Goal: Task Accomplishment & Management: Manage account settings

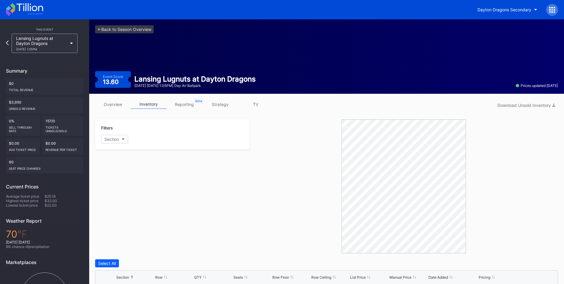
click at [51, 42] on div "Lansing Lugnuts at Dayton Dragons [DATE] 1:05PM" at bounding box center [41, 43] width 51 height 15
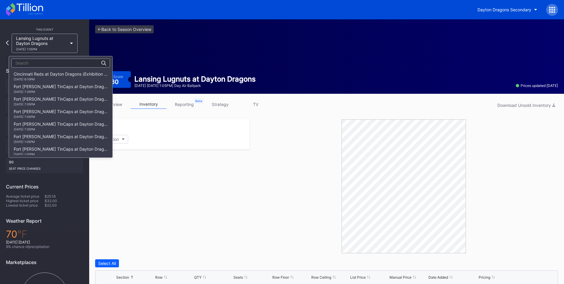
scroll to position [752, 0]
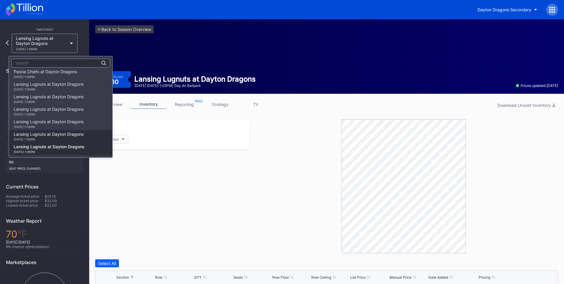
click at [42, 140] on div "[DATE] 7:05PM" at bounding box center [49, 139] width 70 height 4
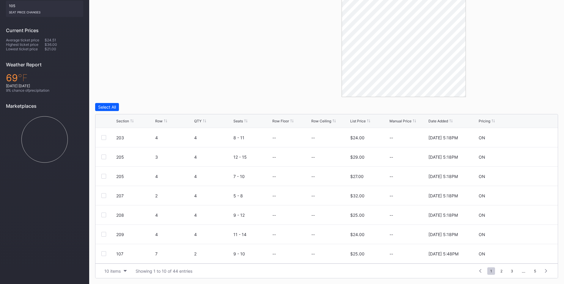
scroll to position [156, 0]
click at [197, 122] on div "QTY" at bounding box center [197, 120] width 7 height 4
click at [512, 270] on span "3" at bounding box center [512, 270] width 8 height 7
click at [103, 194] on div at bounding box center [103, 195] width 5 height 5
click at [533, 106] on div "Delete 1 Row" at bounding box center [543, 106] width 24 height 5
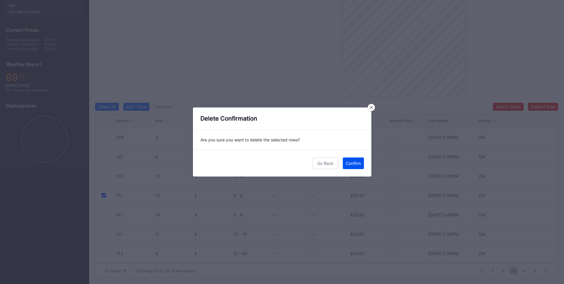
click at [359, 161] on div "Confirm" at bounding box center [353, 163] width 15 height 5
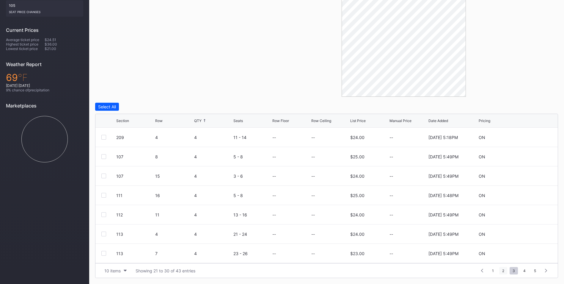
click at [503, 269] on span "2" at bounding box center [503, 270] width 8 height 7
click at [102, 214] on div at bounding box center [103, 214] width 5 height 5
click at [538, 104] on button "Delete 1 Row" at bounding box center [543, 107] width 30 height 8
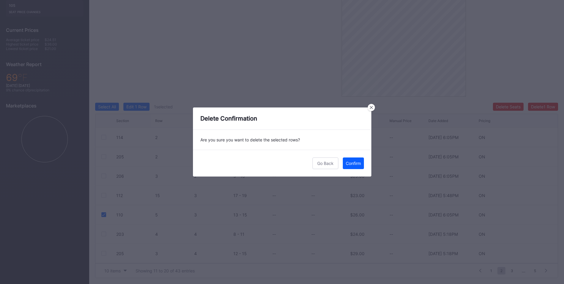
click at [346, 173] on div "Go Back Confirm" at bounding box center [282, 163] width 178 height 27
click at [351, 163] on div "Confirm" at bounding box center [353, 163] width 15 height 5
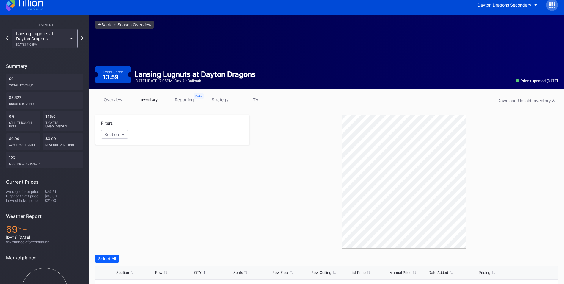
scroll to position [0, 0]
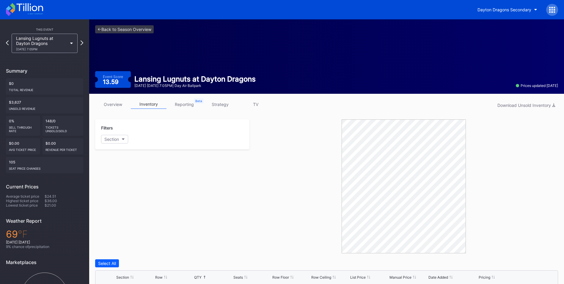
click at [55, 47] on div "Lansing Lugnuts at Dayton Dragons [DATE] 7:05PM" at bounding box center [41, 43] width 51 height 15
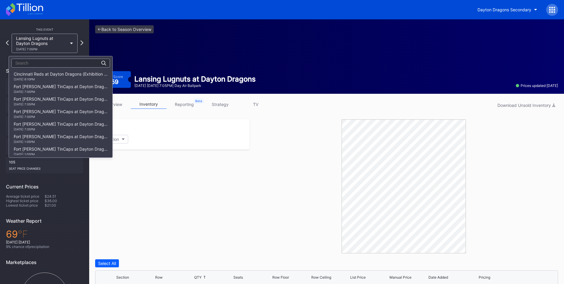
scroll to position [752, 0]
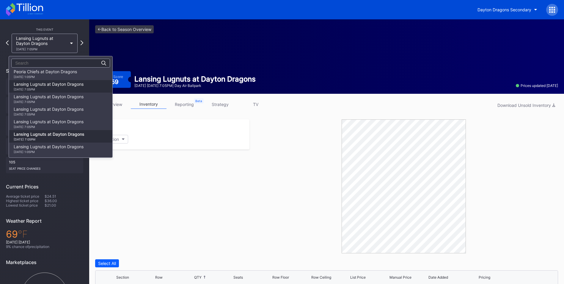
click at [53, 86] on div "Lansing Lugnuts at Dayton Dragons 9/2 Tuesday 7:05PM" at bounding box center [49, 87] width 70 height 10
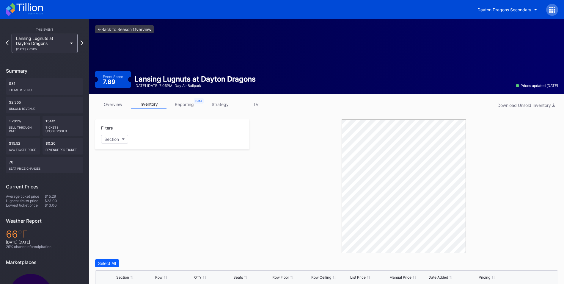
click at [71, 44] on icon at bounding box center [71, 44] width 3 height 2
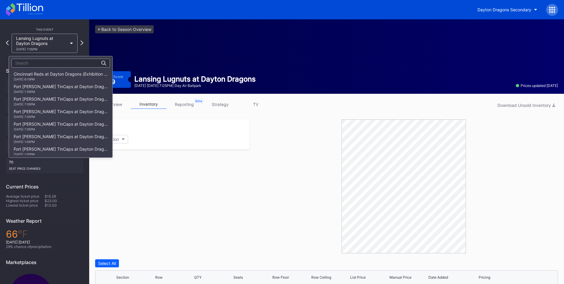
scroll to position [752, 0]
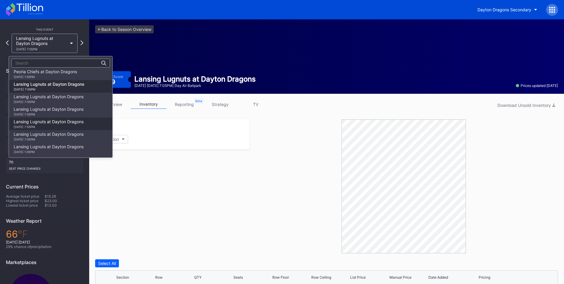
click at [45, 123] on div "Lansing Lugnuts at Dayton Dragons [DATE] 7:05PM" at bounding box center [49, 124] width 70 height 10
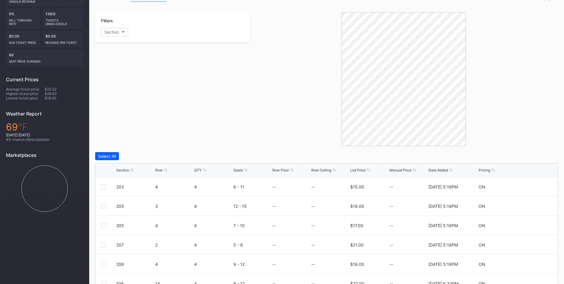
scroll to position [119, 0]
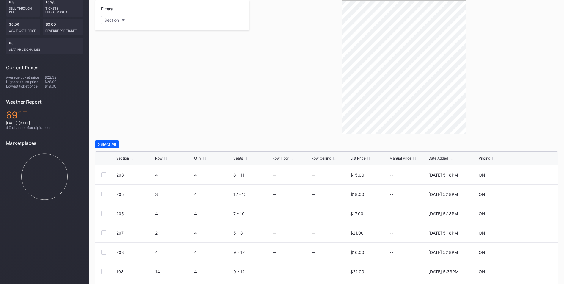
click at [126, 158] on div "Section" at bounding box center [122, 158] width 13 height 4
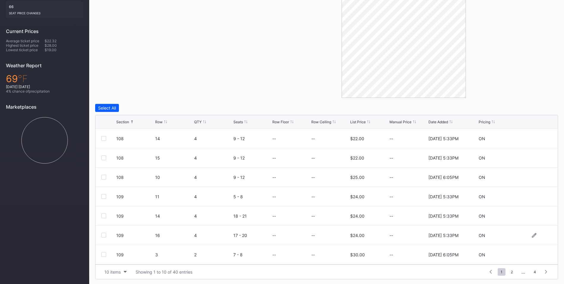
scroll to position [156, 0]
click at [534, 270] on span "4" at bounding box center [535, 270] width 8 height 7
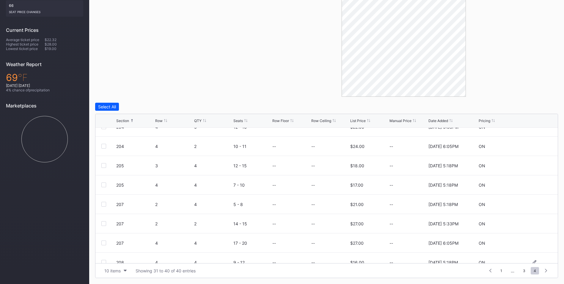
scroll to position [58, 0]
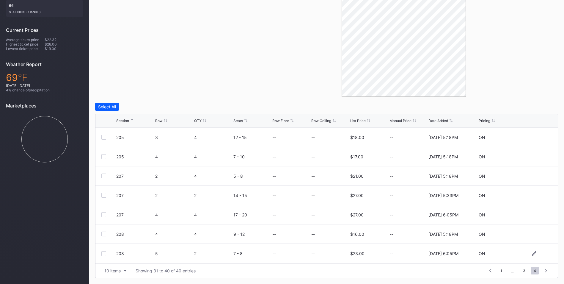
click at [103, 254] on div at bounding box center [103, 253] width 5 height 5
click at [104, 231] on div "208 4 4 9 - 12 -- -- $16.00 -- 2/27/2025 5:18PM ON" at bounding box center [326, 233] width 463 height 19
click at [104, 234] on div at bounding box center [103, 233] width 5 height 5
click at [101, 214] on div at bounding box center [103, 214] width 5 height 5
click at [107, 195] on div at bounding box center [108, 195] width 15 height 5
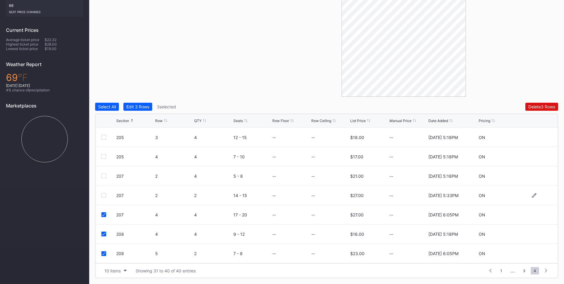
click at [102, 195] on div at bounding box center [103, 195] width 5 height 5
click at [103, 176] on div at bounding box center [103, 175] width 5 height 5
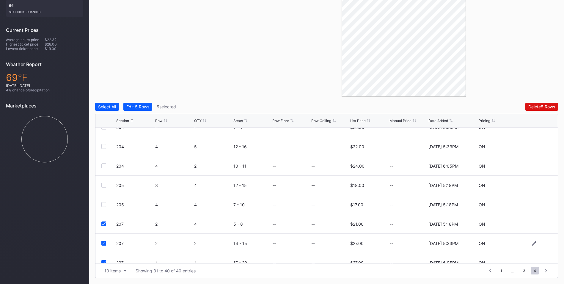
scroll to position [0, 0]
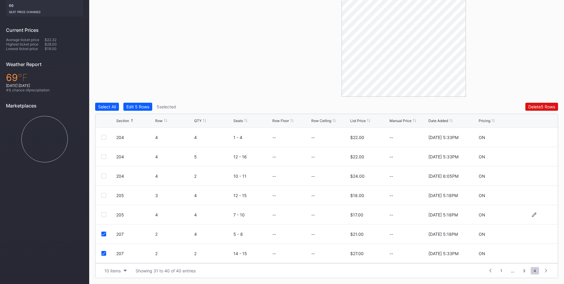
click at [105, 213] on div at bounding box center [103, 214] width 5 height 5
click at [103, 196] on div at bounding box center [103, 195] width 5 height 5
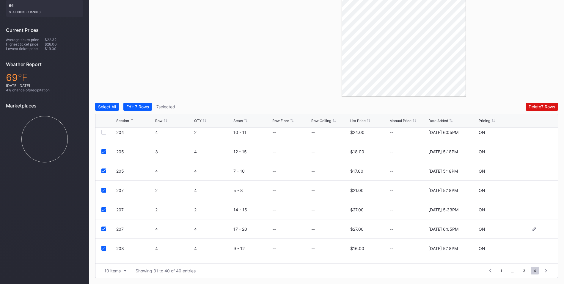
scroll to position [58, 0]
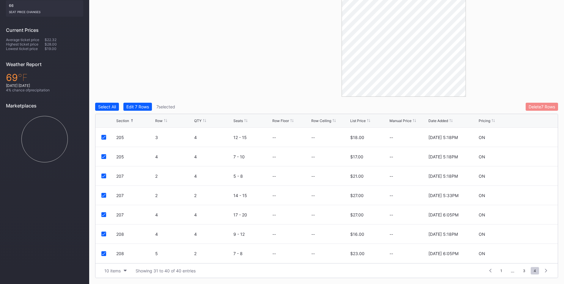
click at [541, 105] on div "Delete 7 Rows" at bounding box center [542, 106] width 26 height 5
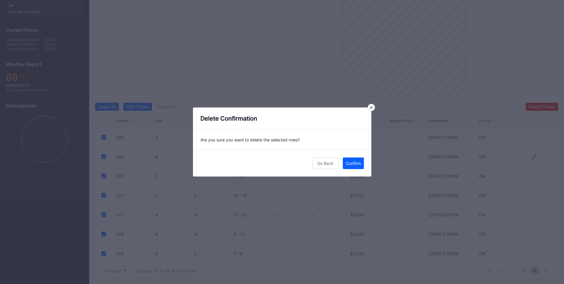
click at [356, 160] on button "Confirm" at bounding box center [353, 163] width 21 height 12
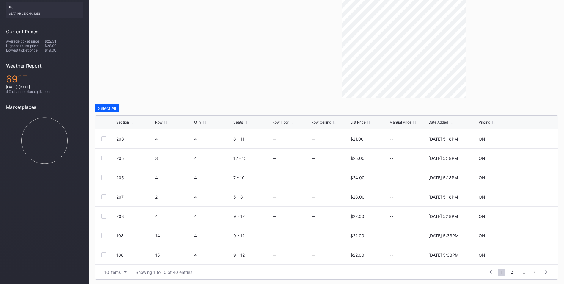
scroll to position [156, 0]
click at [534, 271] on span "4" at bounding box center [535, 270] width 8 height 7
click at [120, 122] on div "Section" at bounding box center [122, 120] width 13 height 4
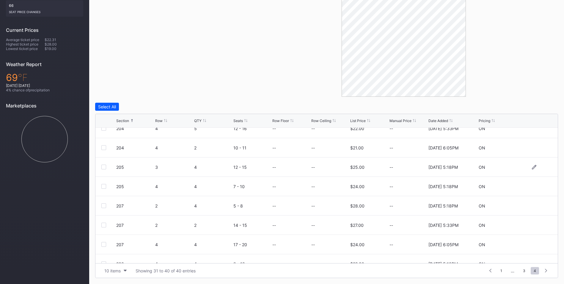
click at [106, 167] on div at bounding box center [108, 167] width 15 height 5
click at [105, 167] on div at bounding box center [103, 167] width 5 height 5
click at [103, 187] on div at bounding box center [103, 186] width 5 height 5
click at [106, 203] on div "207 2 4 5 - 8 -- -- $28.00 -- [DATE] 5:18PM ON" at bounding box center [326, 205] width 463 height 19
click at [105, 208] on div at bounding box center [103, 205] width 5 height 5
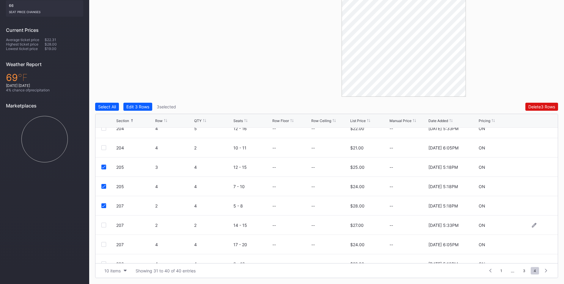
click at [104, 225] on div at bounding box center [103, 225] width 5 height 5
click at [104, 243] on div at bounding box center [103, 244] width 5 height 5
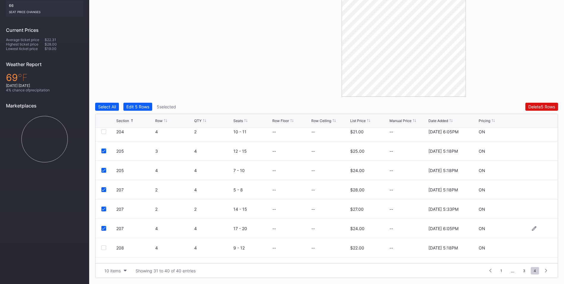
scroll to position [58, 0]
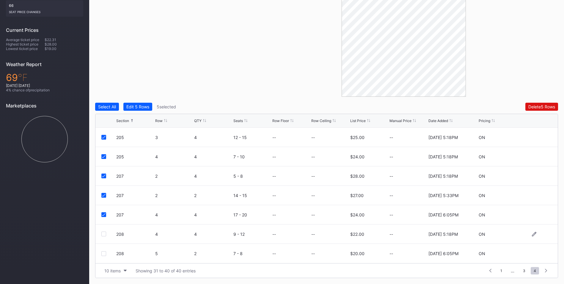
click at [103, 234] on div at bounding box center [103, 233] width 5 height 5
click at [104, 254] on div at bounding box center [103, 253] width 5 height 5
click at [536, 106] on div "Delete 7 Rows" at bounding box center [542, 106] width 26 height 5
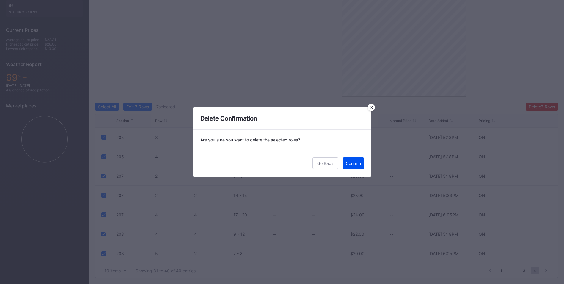
click at [354, 163] on div "Confirm" at bounding box center [353, 163] width 15 height 5
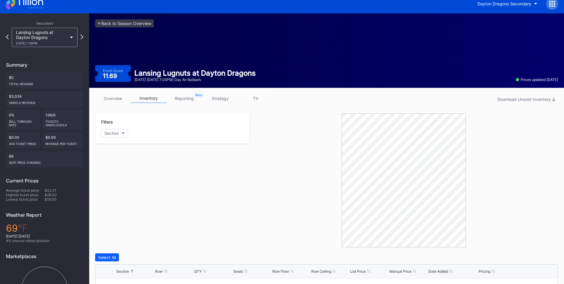
scroll to position [0, 0]
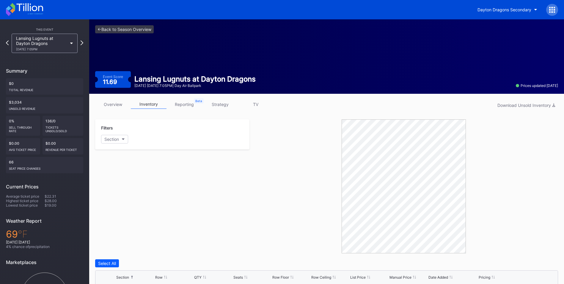
click at [55, 45] on div "Lansing Lugnuts at Dayton Dragons [DATE] 7:05PM" at bounding box center [41, 43] width 51 height 15
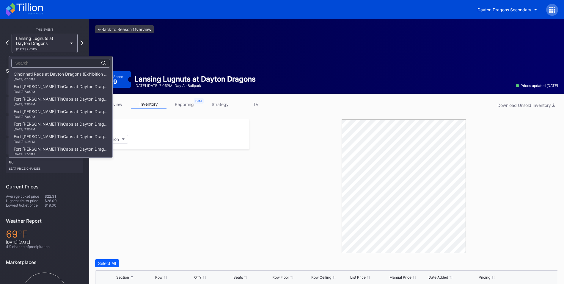
scroll to position [752, 0]
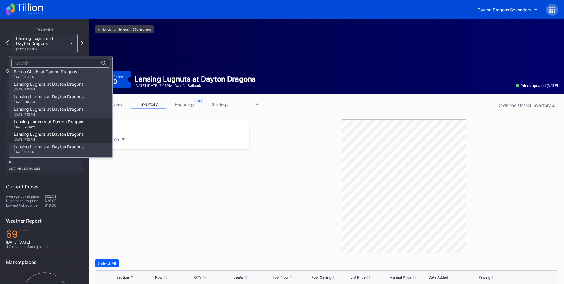
click at [46, 132] on div "Lansing Lugnuts at Dayton Dragons [DATE] 7:05PM" at bounding box center [49, 136] width 70 height 10
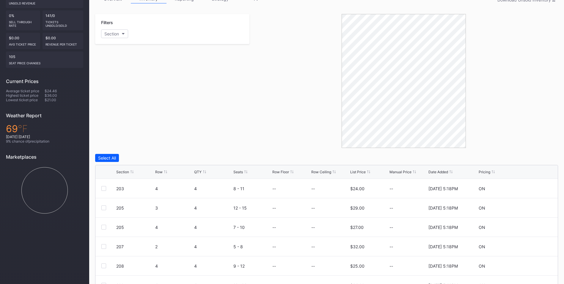
scroll to position [119, 0]
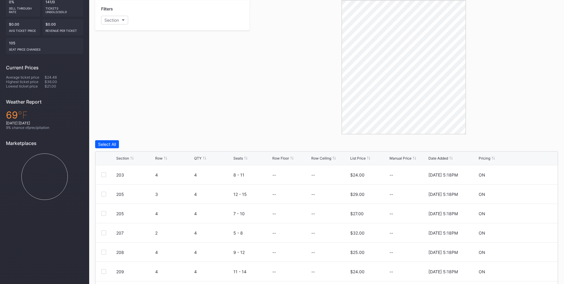
click at [122, 158] on div "Section" at bounding box center [122, 158] width 13 height 4
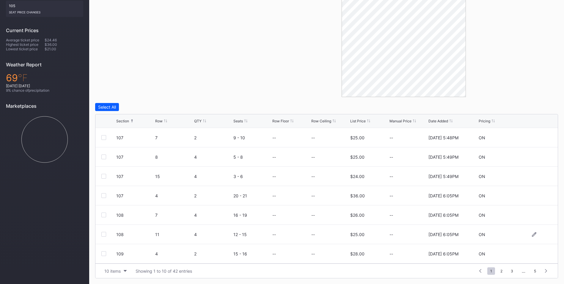
scroll to position [156, 0]
click at [535, 272] on span "5" at bounding box center [535, 270] width 8 height 7
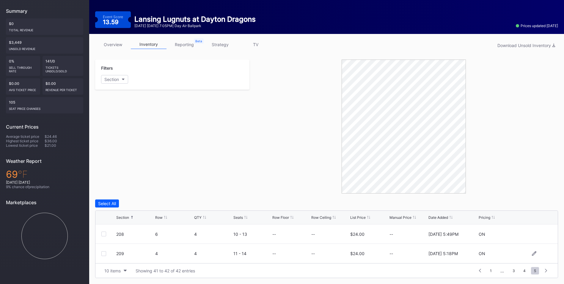
click at [105, 254] on div at bounding box center [103, 253] width 5 height 5
click at [104, 233] on div at bounding box center [103, 233] width 5 height 5
click at [526, 272] on span "4" at bounding box center [525, 270] width 8 height 7
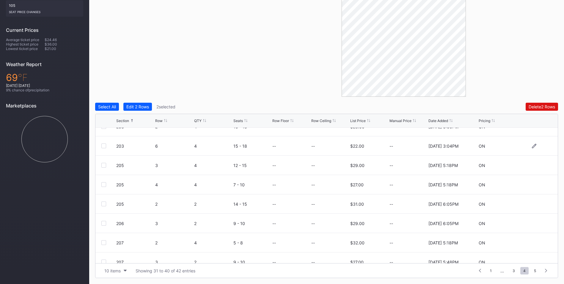
scroll to position [58, 0]
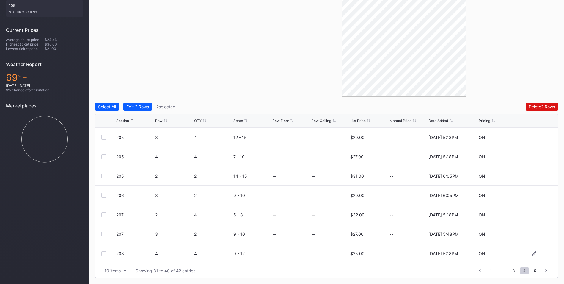
click at [103, 256] on div "208 4 4 9 - 12 -- -- $25.00 -- [DATE] 5:18PM ON" at bounding box center [326, 253] width 463 height 19
click at [104, 252] on div at bounding box center [103, 253] width 5 height 5
click at [102, 236] on div "207 3 2 9 - 10 -- -- $27.00 -- [DATE] 5:48PM ON" at bounding box center [326, 233] width 463 height 19
click at [102, 230] on div "207 3 2 9 - 10 -- -- $27.00 -- [DATE] 5:48PM ON" at bounding box center [326, 233] width 463 height 19
click at [103, 235] on div at bounding box center [103, 233] width 5 height 5
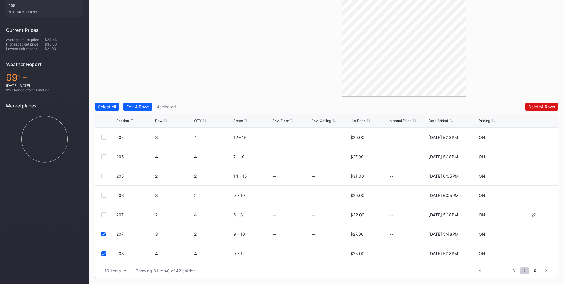
click at [105, 215] on div at bounding box center [103, 214] width 5 height 5
click at [106, 195] on div at bounding box center [103, 195] width 5 height 5
click at [102, 174] on div at bounding box center [103, 175] width 5 height 5
click at [104, 156] on div at bounding box center [103, 156] width 5 height 5
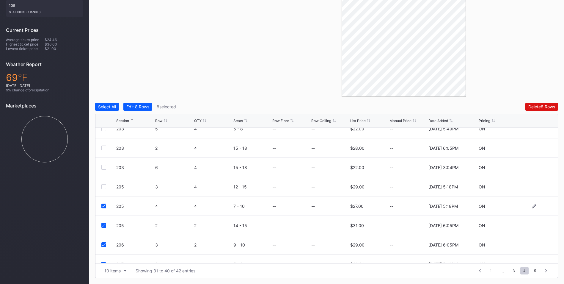
scroll to position [0, 0]
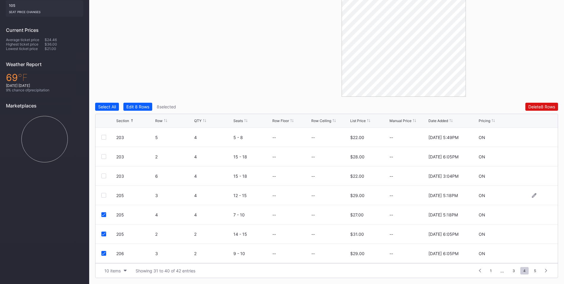
click at [104, 196] on div at bounding box center [103, 195] width 5 height 5
click at [537, 109] on button "Delete 9 Rows" at bounding box center [542, 107] width 33 height 8
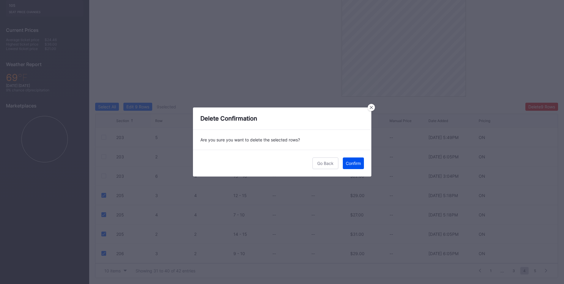
click at [358, 161] on div "Confirm" at bounding box center [353, 163] width 15 height 5
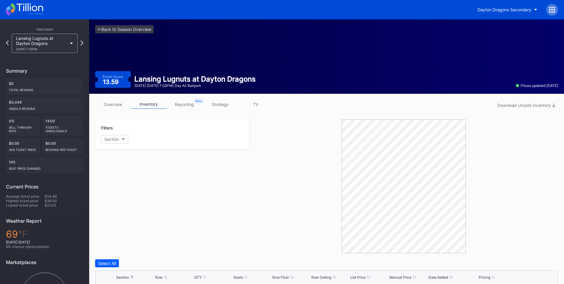
click at [70, 43] on icon at bounding box center [71, 44] width 3 height 2
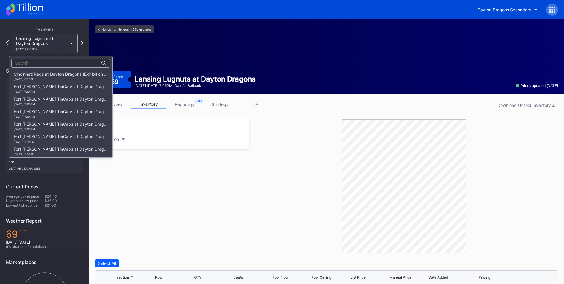
scroll to position [752, 0]
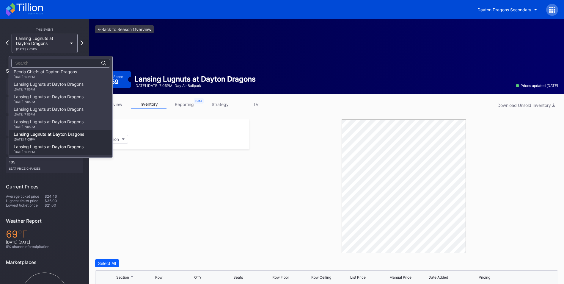
click at [46, 145] on div "Lansing Lugnuts at Dayton Dragons [DATE] 1:05PM" at bounding box center [49, 149] width 70 height 10
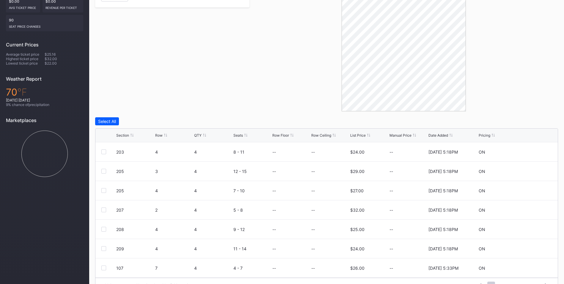
scroll to position [156, 0]
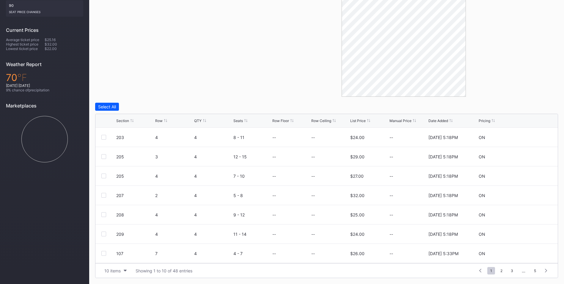
click at [125, 122] on div "Section" at bounding box center [122, 120] width 13 height 4
click at [536, 272] on span "5" at bounding box center [535, 270] width 8 height 7
click at [102, 253] on div at bounding box center [103, 253] width 5 height 5
click at [104, 234] on div at bounding box center [103, 233] width 5 height 5
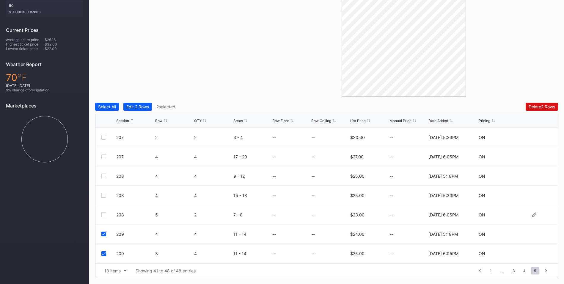
click at [105, 216] on div at bounding box center [103, 214] width 5 height 5
click at [104, 193] on div at bounding box center [103, 195] width 5 height 5
click at [106, 176] on div at bounding box center [103, 175] width 5 height 5
click at [105, 155] on div at bounding box center [103, 156] width 5 height 5
click at [104, 137] on div at bounding box center [103, 137] width 5 height 5
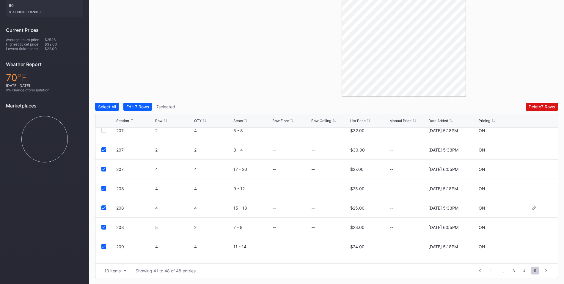
scroll to position [0, 0]
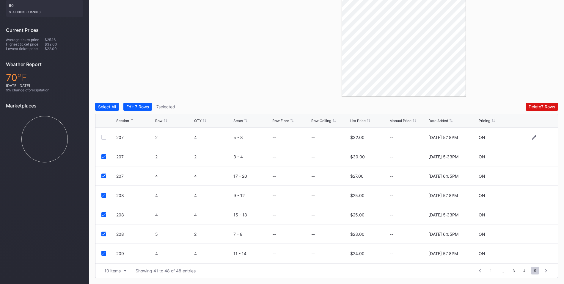
click at [103, 137] on div at bounding box center [103, 137] width 5 height 5
click at [526, 270] on span "4" at bounding box center [525, 270] width 8 height 7
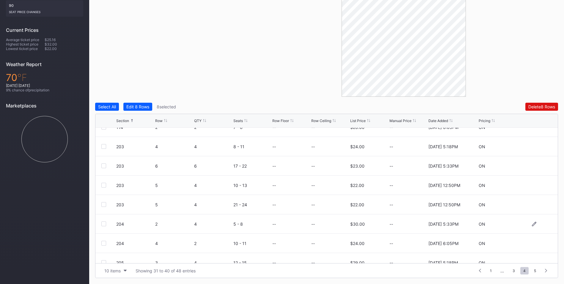
scroll to position [58, 0]
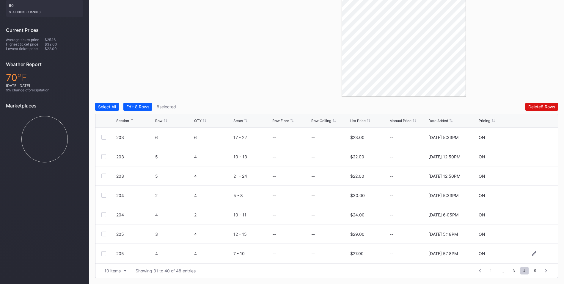
click at [103, 255] on div at bounding box center [103, 253] width 5 height 5
click at [103, 231] on div at bounding box center [103, 233] width 5 height 5
click at [538, 103] on button "Delete 10 Rows" at bounding box center [541, 107] width 35 height 8
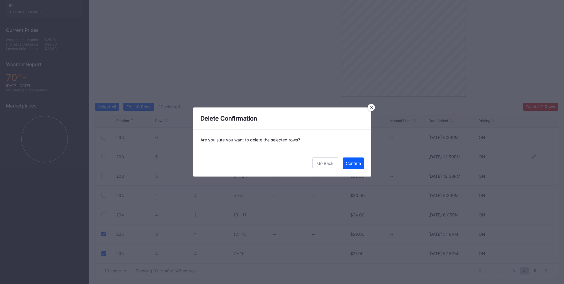
click at [347, 162] on div "Confirm" at bounding box center [353, 163] width 15 height 5
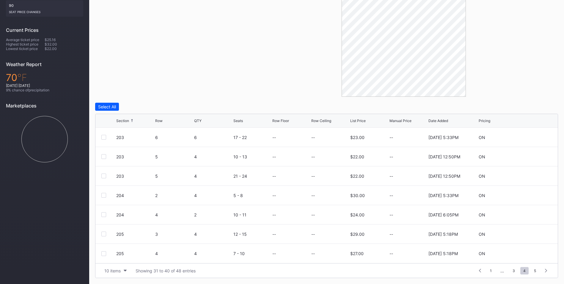
scroll to position [0, 0]
